Goal: Task Accomplishment & Management: Complete application form

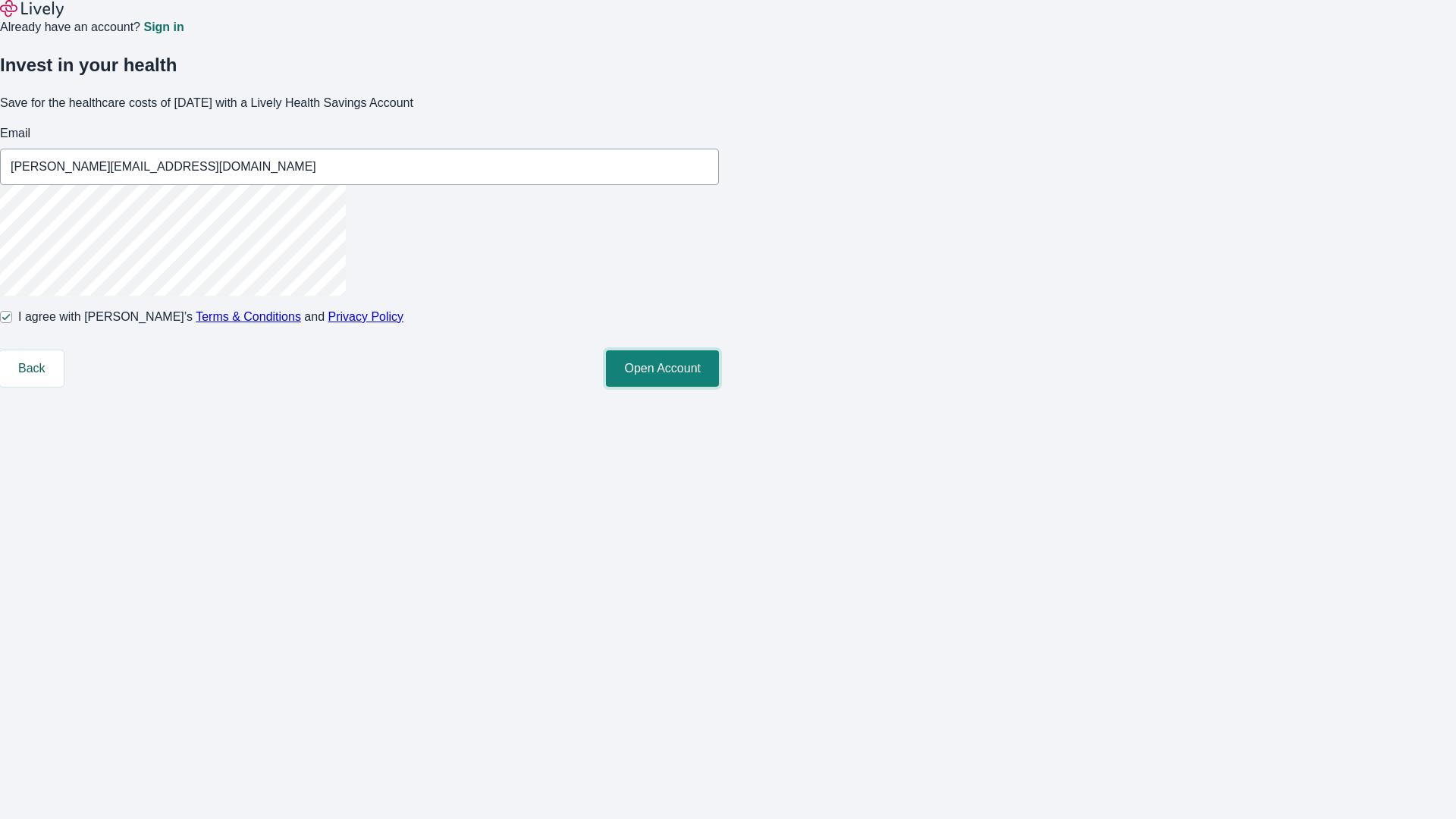
click at [719, 386] on button "Open Account" at bounding box center [662, 368] width 113 height 36
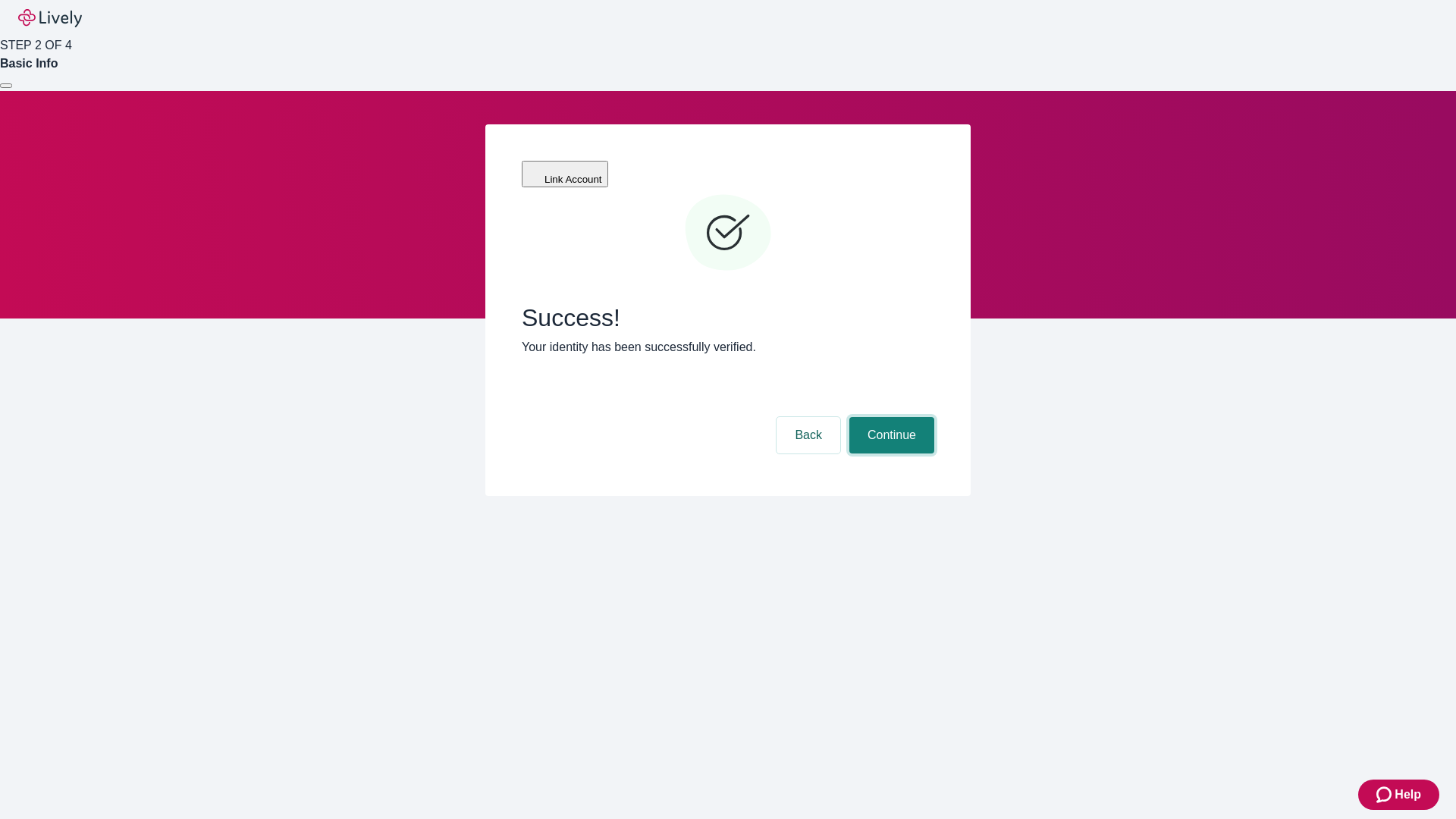
click at [889, 417] on button "Continue" at bounding box center [891, 435] width 85 height 36
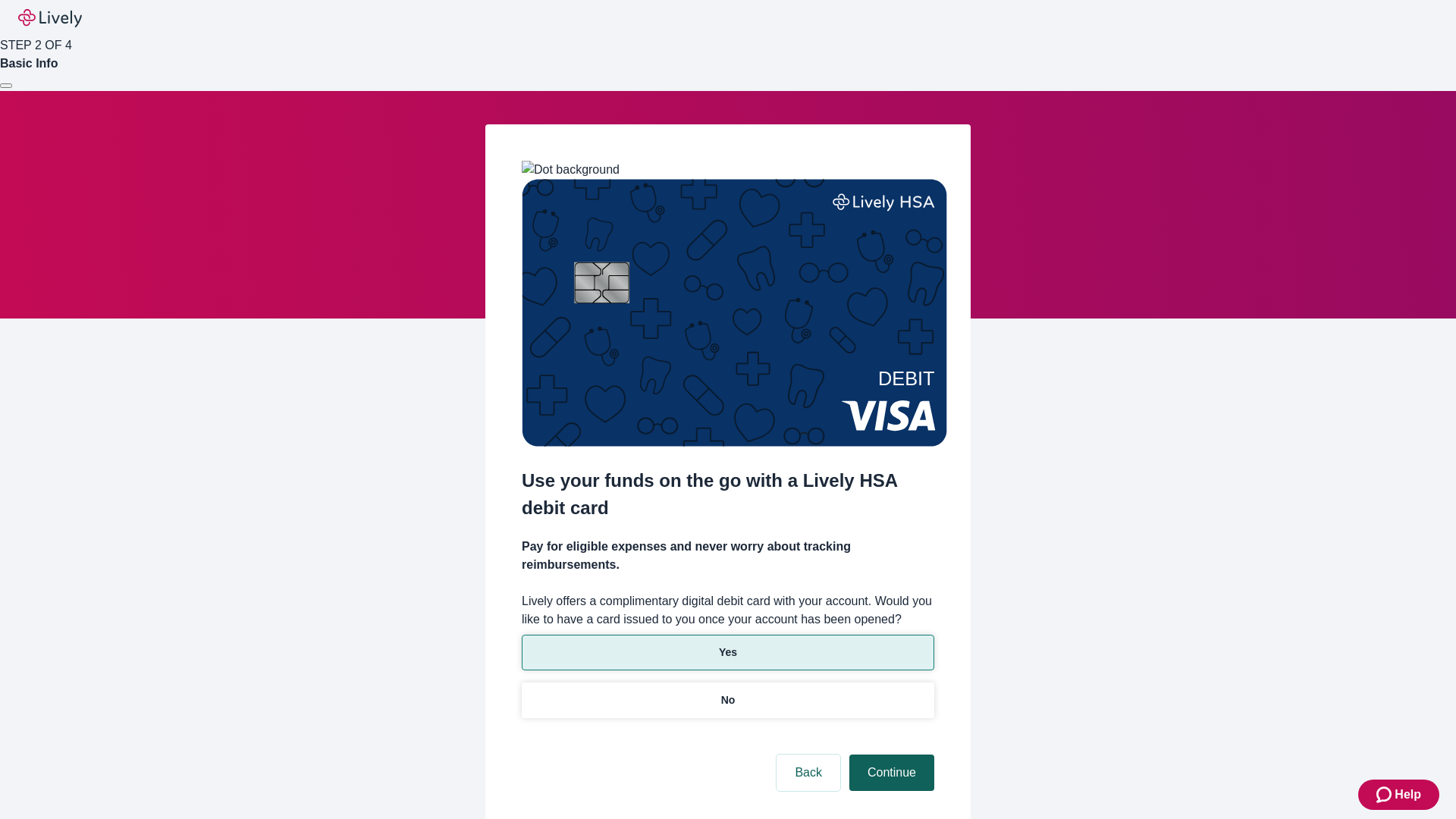
click at [728, 692] on p "No" at bounding box center [728, 699] width 14 height 16
click at [889, 755] on button "Continue" at bounding box center [891, 773] width 85 height 36
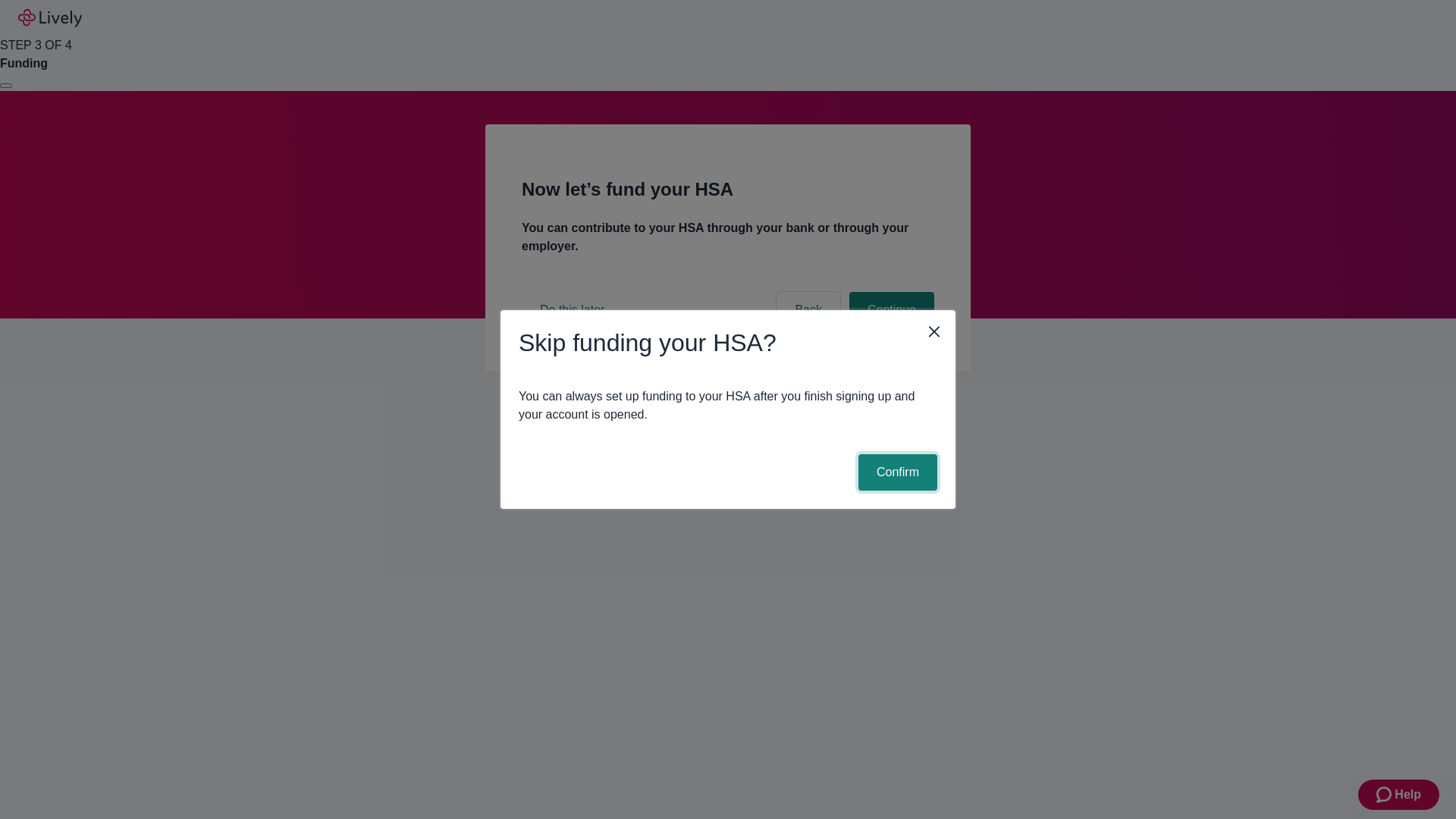
click at [895, 472] on button "Confirm" at bounding box center [897, 472] width 78 height 36
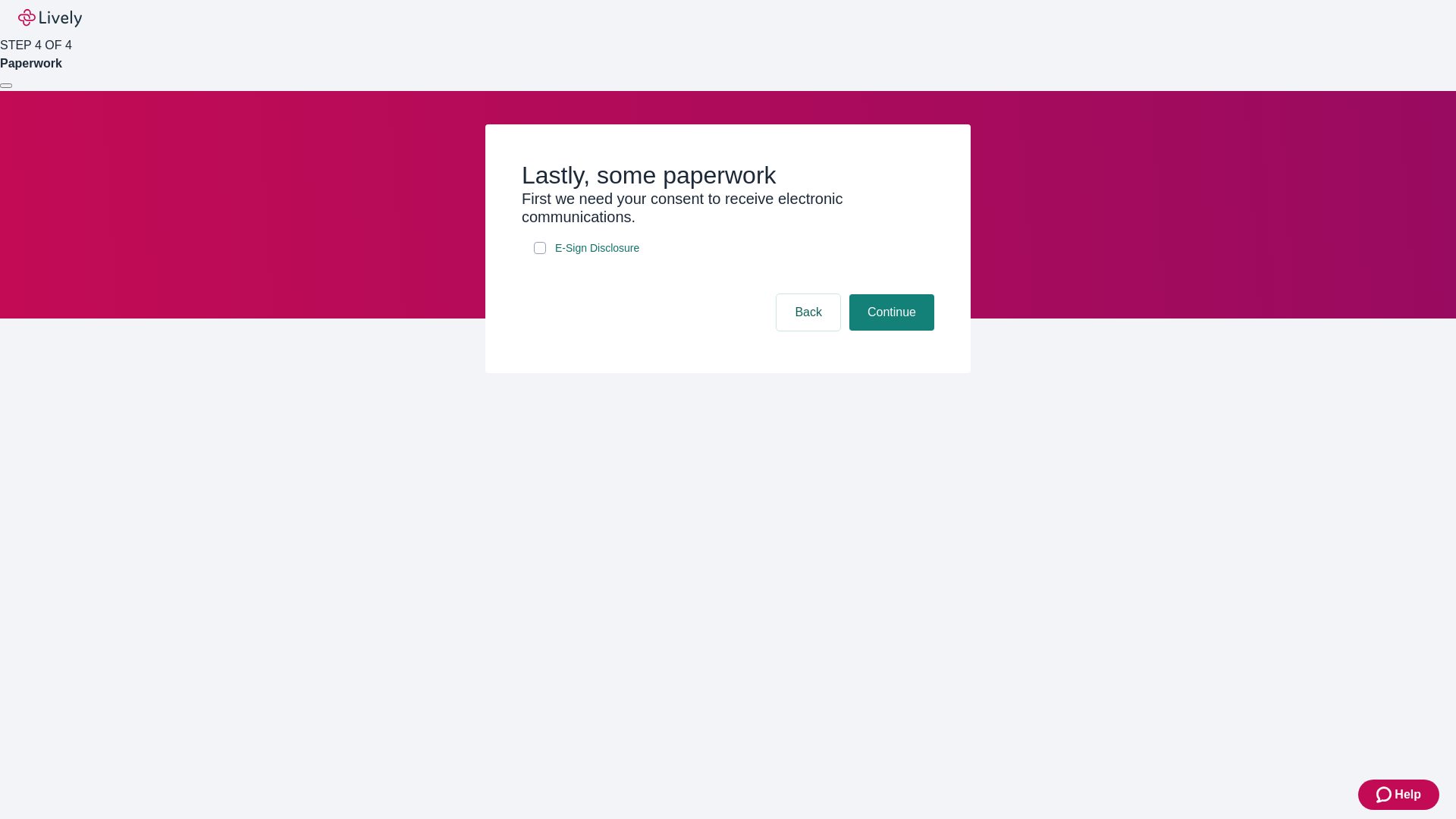
click at [540, 254] on input "E-Sign Disclosure" at bounding box center [539, 248] width 12 height 12
checkbox input "true"
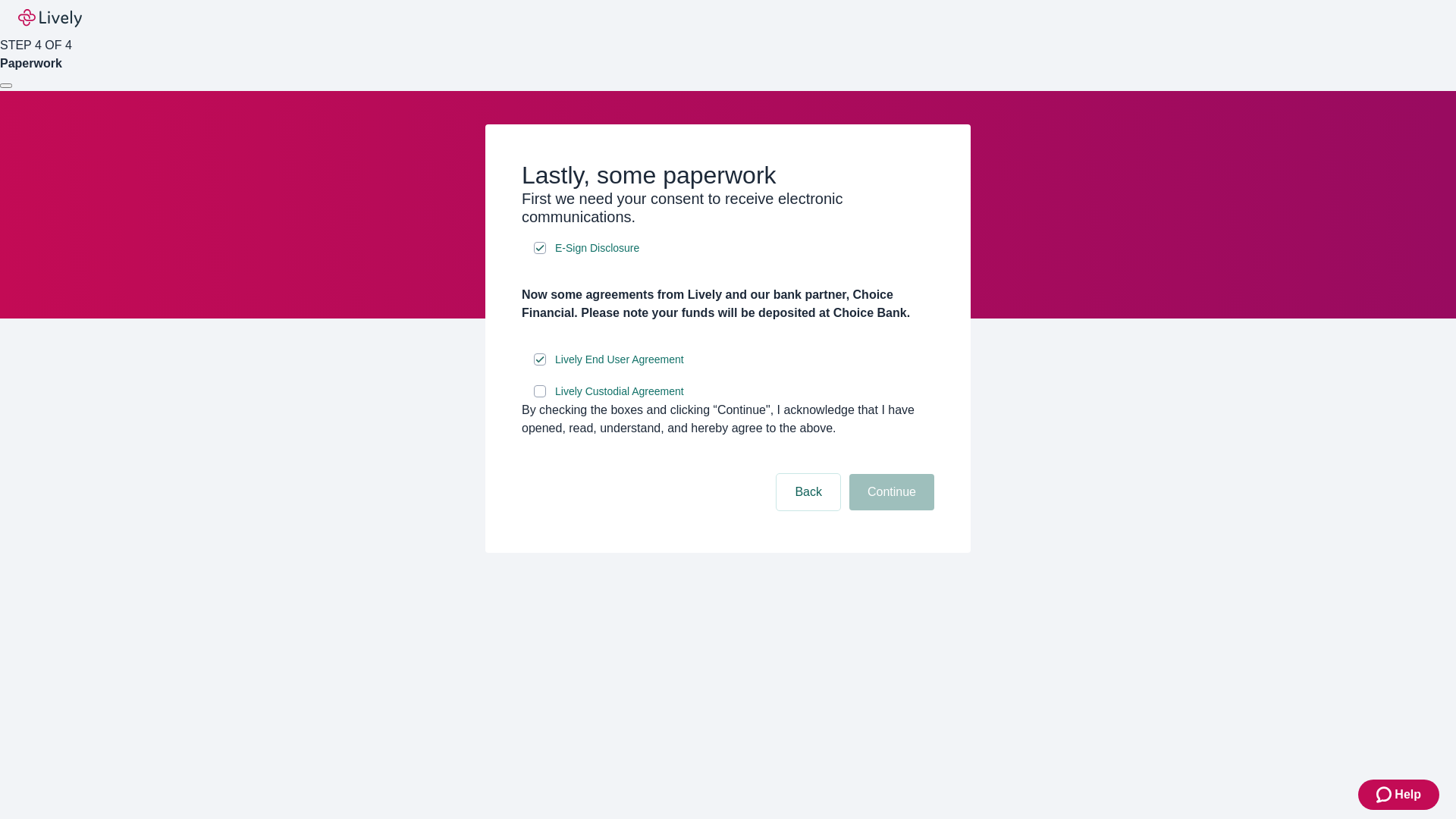
click at [540, 397] on input "Lively Custodial Agreement" at bounding box center [539, 391] width 12 height 12
checkbox input "true"
click at [889, 510] on button "Continue" at bounding box center [891, 492] width 85 height 36
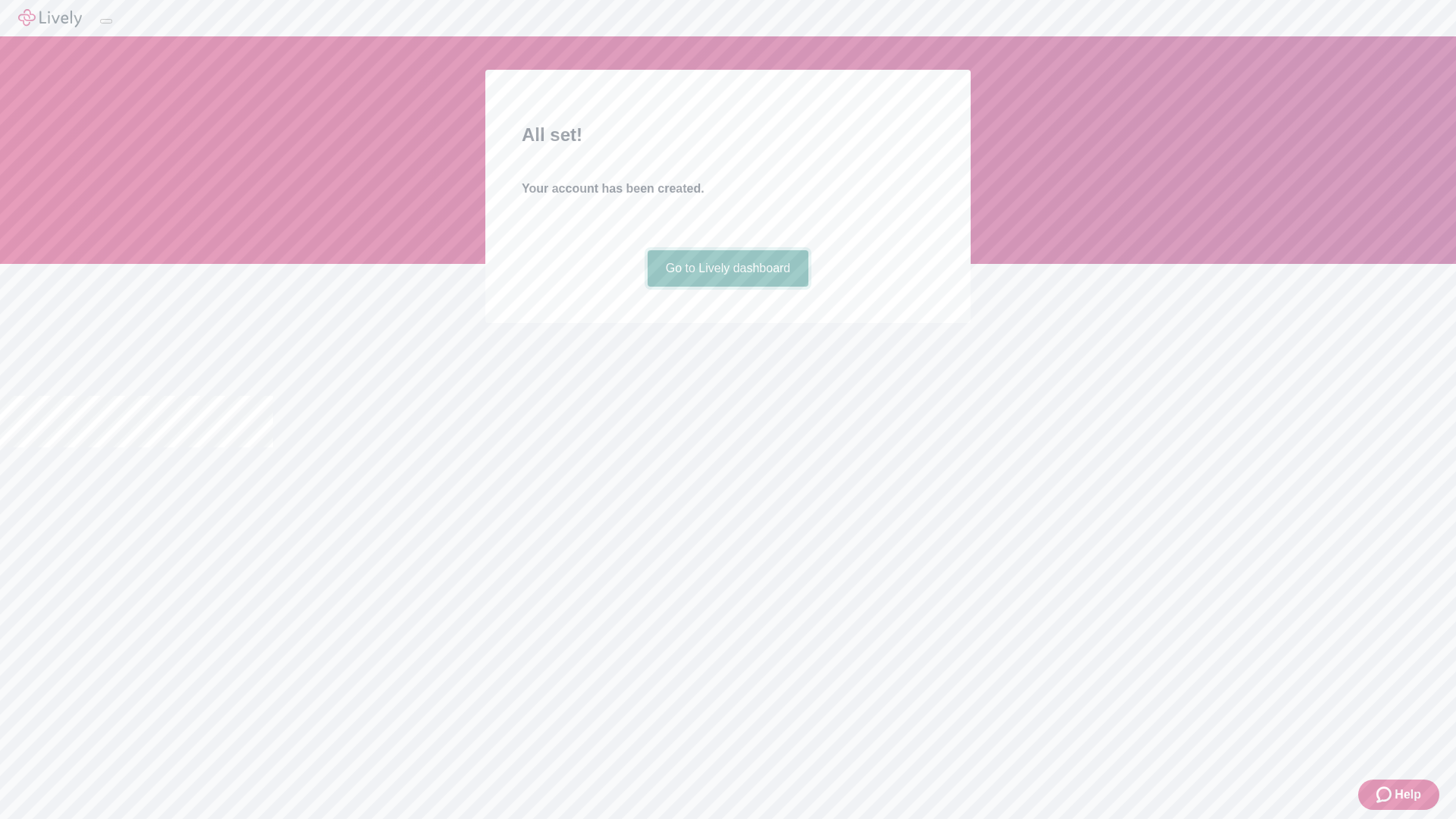
click at [728, 286] on link "Go to Lively dashboard" at bounding box center [728, 268] width 162 height 36
